Goal: Transaction & Acquisition: Purchase product/service

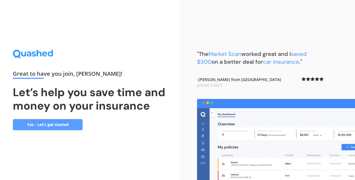
click at [54, 123] on link "Yes - Let’s get started" at bounding box center [48, 124] width 70 height 11
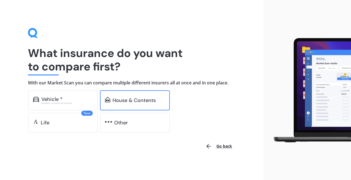
click at [138, 98] on div "House & Contents" at bounding box center [133, 100] width 43 height 6
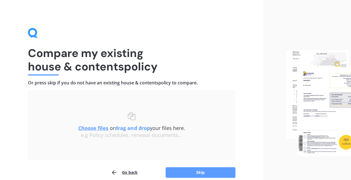
scroll to position [26, 0]
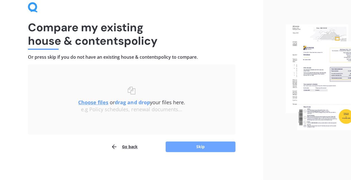
click at [203, 145] on button "Skip" at bounding box center [200, 146] width 70 height 11
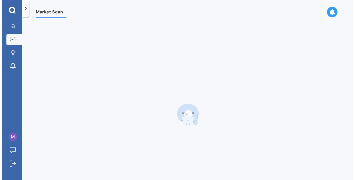
scroll to position [0, 0]
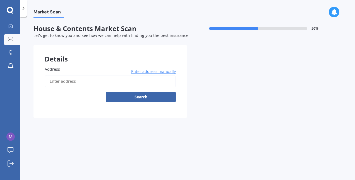
click at [101, 80] on input "Address" at bounding box center [110, 81] width 131 height 12
type input "[STREET_ADDRESS][PERSON_NAME]"
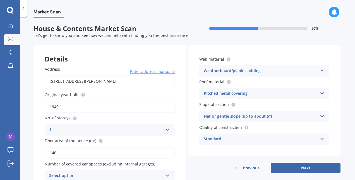
scroll to position [27, 0]
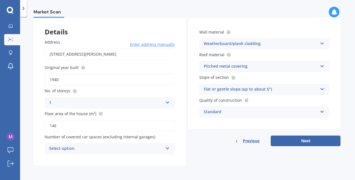
click at [138, 147] on div "Select option" at bounding box center [106, 148] width 114 height 7
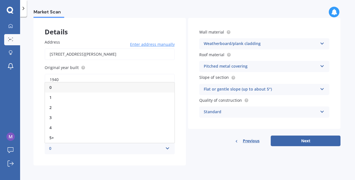
click at [139, 147] on div "0" at bounding box center [106, 148] width 114 height 7
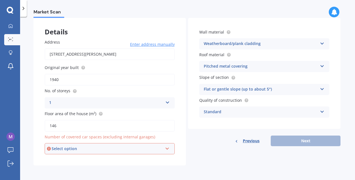
click at [139, 147] on div "Select option" at bounding box center [107, 148] width 111 height 6
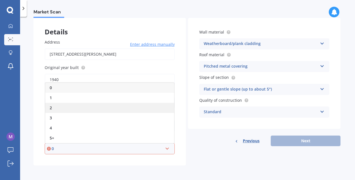
click at [143, 111] on div "2" at bounding box center [109, 108] width 129 height 10
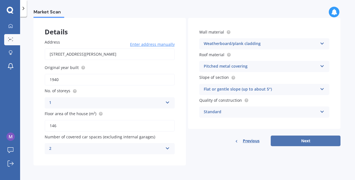
click at [305, 141] on button "Next" at bounding box center [306, 140] width 70 height 11
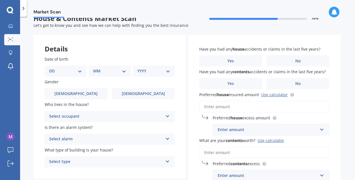
scroll to position [0, 0]
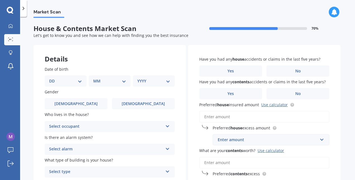
click at [78, 77] on div "DD 01 02 03 04 05 06 07 08 09 10 11 12 13 14 15 16 17 18 19 20 21 22 23 24 25 2…" at bounding box center [66, 80] width 42 height 11
click at [76, 81] on select "DD 01 02 03 04 05 06 07 08 09 10 11 12 13 14 15 16 17 18 19 20 21 22 23 24 25 2…" at bounding box center [65, 81] width 33 height 6
select select "18"
click at [54, 78] on select "DD 01 02 03 04 05 06 07 08 09 10 11 12 13 14 15 16 17 18 19 20 21 22 23 24 25 2…" at bounding box center [65, 81] width 33 height 6
click at [100, 80] on select "MM 01 02 03 04 05 06 07 08 09 10 11 12" at bounding box center [110, 81] width 31 height 6
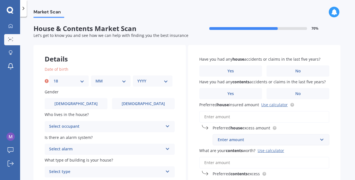
select select "01"
click at [95, 78] on select "MM 01 02 03 04 05 06 07 08 09 10 11 12" at bounding box center [110, 81] width 31 height 6
click at [152, 83] on select "YYYY 2009 2008 2007 2006 2005 2004 2003 2002 2001 2000 1999 1998 1997 1996 1995…" at bounding box center [152, 81] width 31 height 6
select select "1987"
click at [137, 78] on select "YYYY 2009 2008 2007 2006 2005 2004 2003 2002 2001 2000 1999 1998 1997 1996 1995…" at bounding box center [152, 81] width 31 height 6
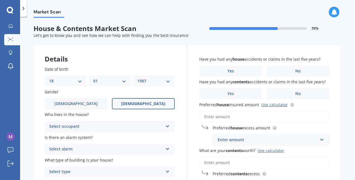
click at [129, 99] on label "[DEMOGRAPHIC_DATA]" at bounding box center [143, 103] width 63 height 11
click at [0, 0] on input "[DEMOGRAPHIC_DATA]" at bounding box center [0, 0] width 0 height 0
click at [116, 126] on div "Select occupant" at bounding box center [106, 126] width 114 height 7
click at [111, 138] on div "Owner" at bounding box center [109, 137] width 129 height 10
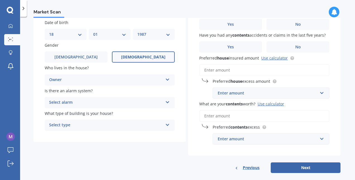
scroll to position [55, 0]
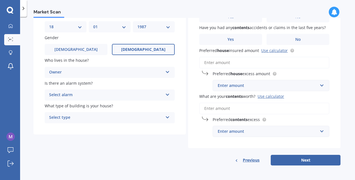
click at [102, 93] on div "Select alarm" at bounding box center [106, 95] width 114 height 7
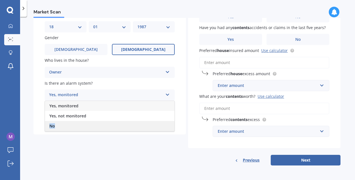
click at [92, 122] on div "Yes, monitored Yes, not monitored No" at bounding box center [110, 115] width 130 height 31
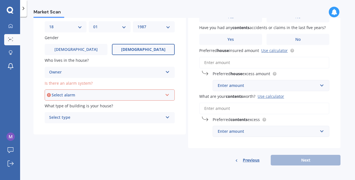
click at [90, 99] on div "Select alarm Yes, monitored Yes, not monitored No" at bounding box center [110, 94] width 130 height 11
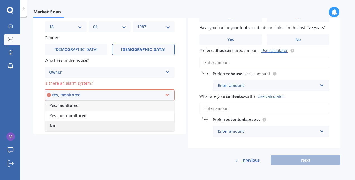
click at [84, 126] on div "No" at bounding box center [109, 126] width 129 height 10
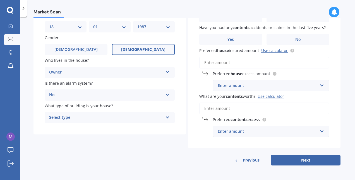
click at [108, 119] on div "Select type" at bounding box center [106, 117] width 114 height 7
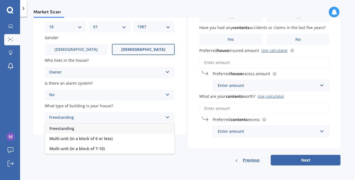
click at [107, 129] on div "Freestanding" at bounding box center [109, 128] width 129 height 10
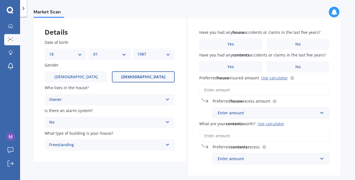
scroll to position [0, 0]
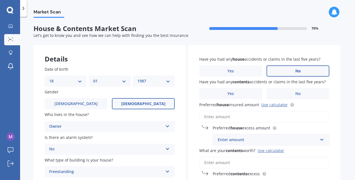
click at [286, 73] on label "No" at bounding box center [297, 70] width 63 height 11
click at [0, 0] on input "No" at bounding box center [0, 0] width 0 height 0
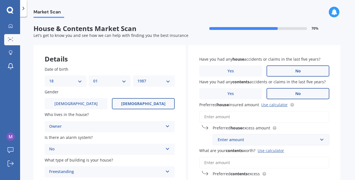
click at [293, 94] on label "No" at bounding box center [297, 93] width 63 height 11
click at [0, 0] on input "No" at bounding box center [0, 0] width 0 height 0
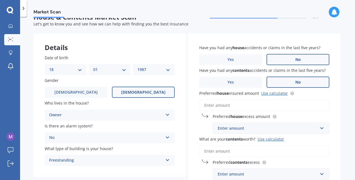
scroll to position [28, 0]
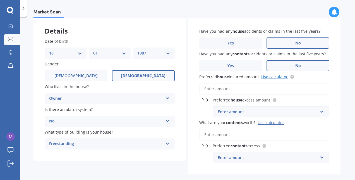
click at [266, 79] on link "Use calculator" at bounding box center [274, 76] width 27 height 5
click at [238, 89] on input "Preferred house insured amount Use calculator" at bounding box center [264, 89] width 130 height 12
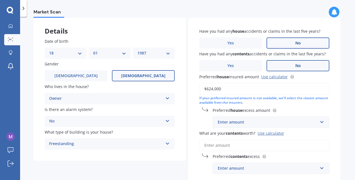
type input "$624,000"
click at [255, 122] on div "Enter amount" at bounding box center [268, 122] width 100 height 6
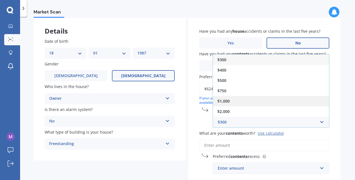
click at [242, 100] on div "$1,000" at bounding box center [271, 101] width 116 height 10
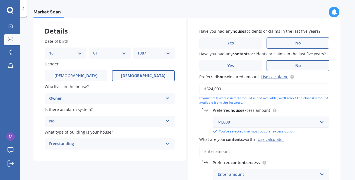
scroll to position [56, 0]
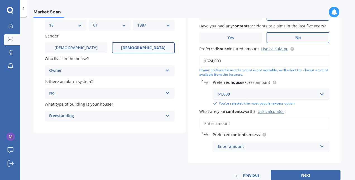
click at [273, 128] on input "What are your contents worth? Use calculator" at bounding box center [264, 123] width 130 height 12
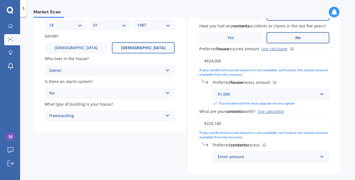
click at [251, 127] on input "$220,180" at bounding box center [264, 123] width 130 height 12
type input "$220,180"
click at [253, 152] on input "text" at bounding box center [269, 156] width 112 height 11
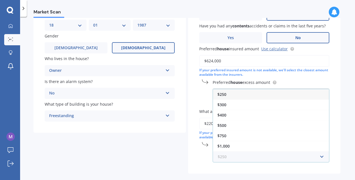
click at [253, 156] on input "text" at bounding box center [269, 156] width 112 height 11
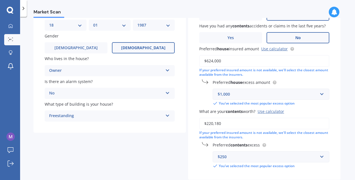
click at [192, 158] on div "Have you had any house accidents or claims in the last five years? Yes No Have …" at bounding box center [264, 84] width 152 height 191
drag, startPoint x: 172, startPoint y: 98, endPoint x: 336, endPoint y: 120, distance: 166.4
click at [336, 120] on div "Have you had any house accidents or claims in the last five years? Yes No Have …" at bounding box center [264, 84] width 152 height 191
click at [247, 158] on div "$250" at bounding box center [268, 156] width 100 height 6
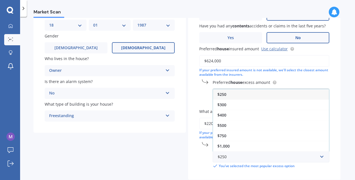
click at [171, 156] on div "Details Date of birth DD 01 02 03 04 05 06 07 08 09 10 11 12 13 14 15 16 17 18 …" at bounding box center [186, 93] width 307 height 208
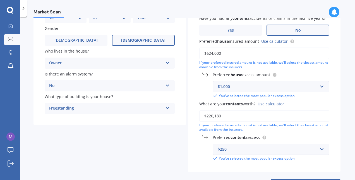
scroll to position [84, 0]
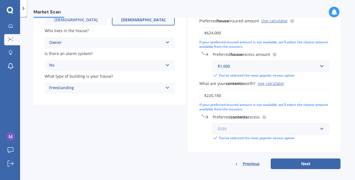
click at [321, 131] on input "text" at bounding box center [269, 128] width 112 height 11
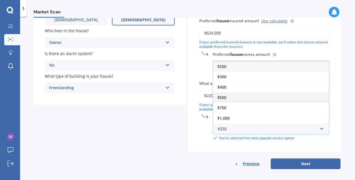
click at [256, 95] on div "$500" at bounding box center [271, 97] width 116 height 10
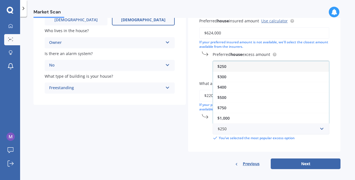
scroll to position [82, 0]
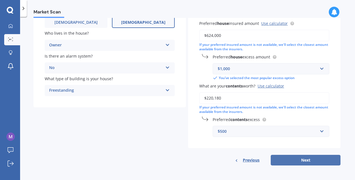
click at [302, 162] on button "Next" at bounding box center [306, 160] width 70 height 11
select select "18"
select select "01"
select select "1987"
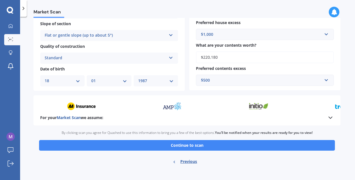
scroll to position [195, 0]
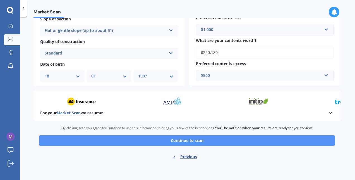
click at [206, 141] on button "Continue to scan" at bounding box center [187, 140] width 296 height 11
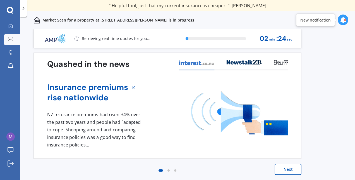
scroll to position [1, 0]
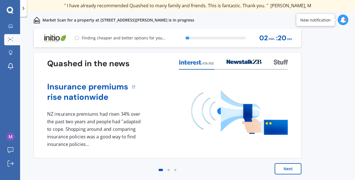
click at [292, 169] on button "Next" at bounding box center [288, 168] width 27 height 11
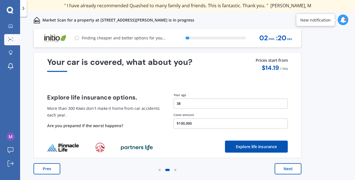
scroll to position [0, 0]
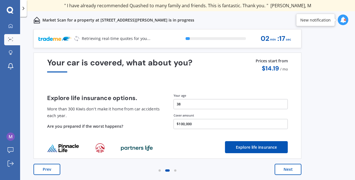
click at [292, 169] on button "Next" at bounding box center [288, 168] width 27 height 11
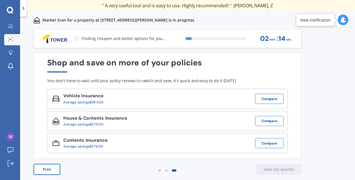
scroll to position [1, 0]
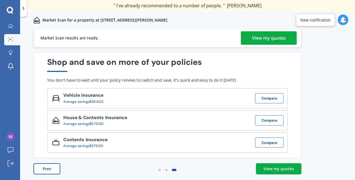
click at [269, 39] on div "View my quotes" at bounding box center [269, 37] width 34 height 13
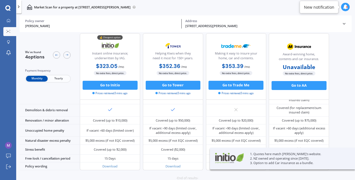
scroll to position [239, 0]
